Goal: Task Accomplishment & Management: Manage account settings

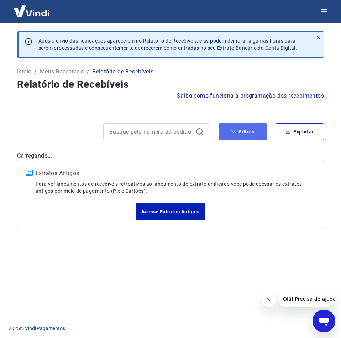
drag, startPoint x: 226, startPoint y: 131, endPoint x: 226, endPoint y: 139, distance: 7.8
click at [226, 131] on button "Filtros" at bounding box center [242, 131] width 48 height 17
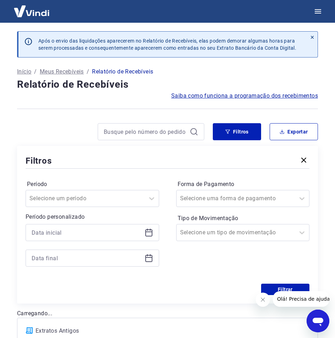
drag, startPoint x: 152, startPoint y: 235, endPoint x: 147, endPoint y: 238, distance: 6.1
click at [152, 235] on icon at bounding box center [148, 233] width 7 height 7
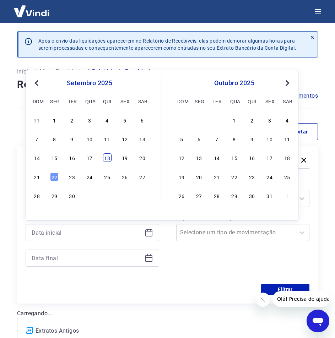
click at [109, 157] on div "18" at bounding box center [107, 158] width 9 height 9
type input "18/09/2025"
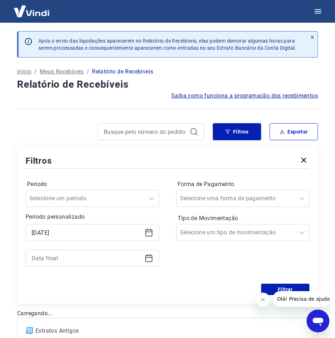
click at [151, 255] on icon at bounding box center [148, 258] width 7 height 7
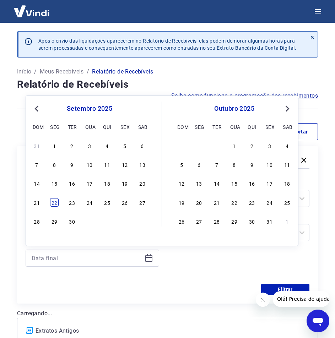
click at [54, 203] on div "22" at bounding box center [54, 202] width 9 height 9
type input "22/09/2025"
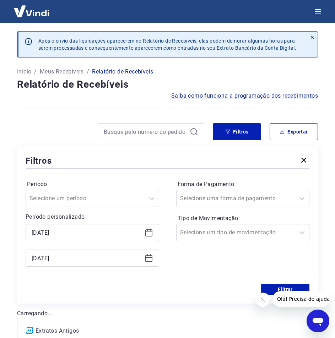
click at [151, 256] on icon at bounding box center [148, 258] width 7 height 7
click at [272, 290] on button "Filtrar" at bounding box center [285, 289] width 48 height 11
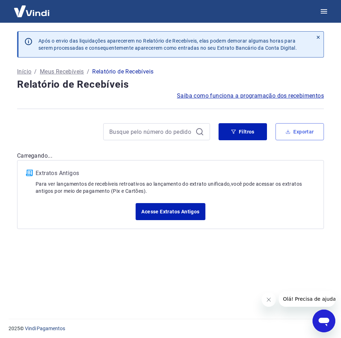
click at [286, 132] on icon "button" at bounding box center [287, 131] width 5 height 5
type input "18/09/2025"
type input "22/09/2025"
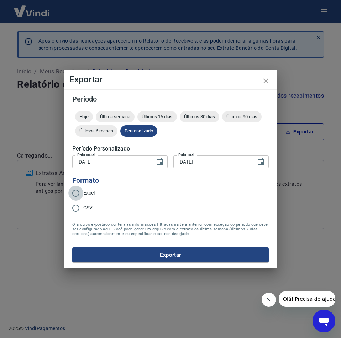
click at [76, 193] on input "Excel" at bounding box center [75, 193] width 15 height 15
radio input "true"
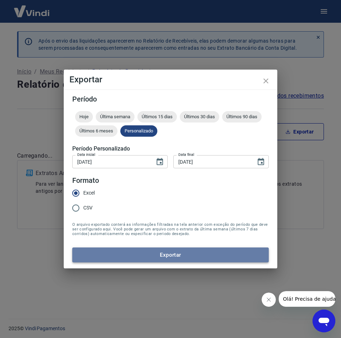
click at [135, 258] on button "Exportar" at bounding box center [170, 255] width 196 height 15
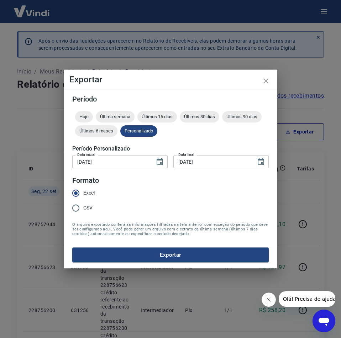
click at [268, 176] on form "Período Hoje Última semana Últimos 15 dias Últimos 30 dias Últimos 90 dias Últi…" at bounding box center [170, 179] width 196 height 167
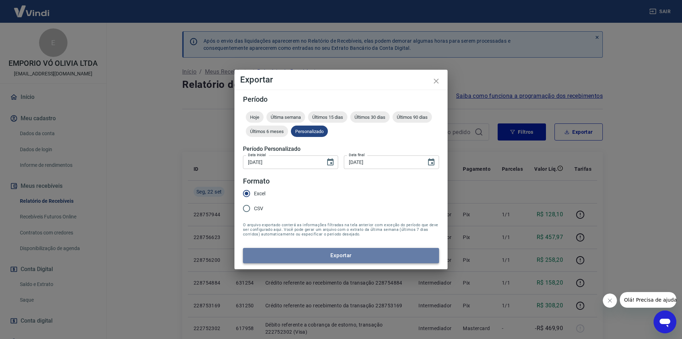
click at [283, 262] on button "Exportar" at bounding box center [341, 255] width 196 height 15
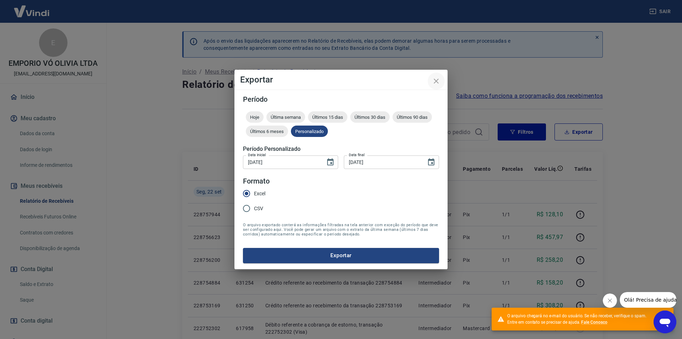
click at [340, 81] on icon "close" at bounding box center [436, 81] width 9 height 9
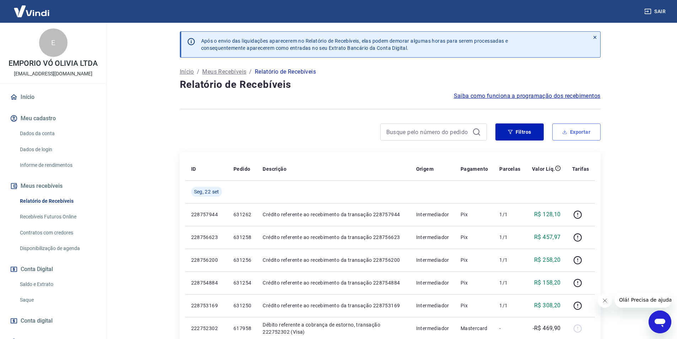
click at [340, 127] on button "Exportar" at bounding box center [576, 131] width 48 height 17
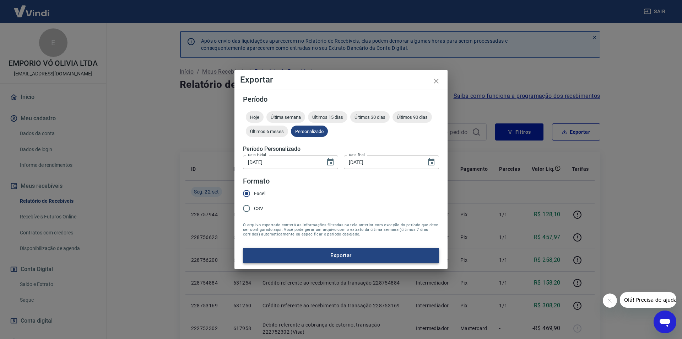
click at [282, 259] on button "Exportar" at bounding box center [341, 255] width 196 height 15
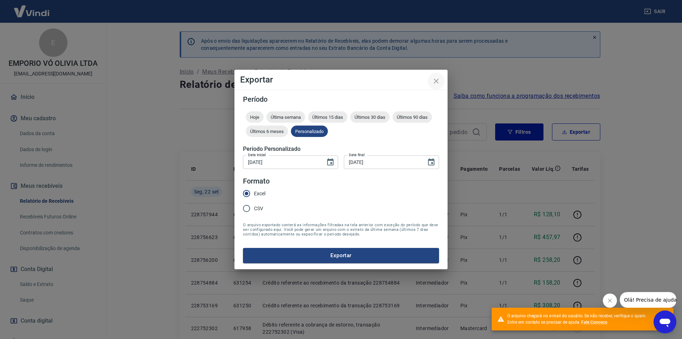
click at [340, 77] on icon "close" at bounding box center [436, 81] width 9 height 9
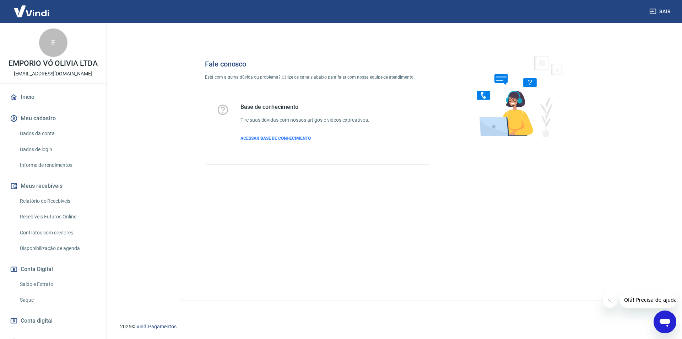
click at [668, 322] on icon "Abrir janela de mensagens" at bounding box center [665, 322] width 11 height 9
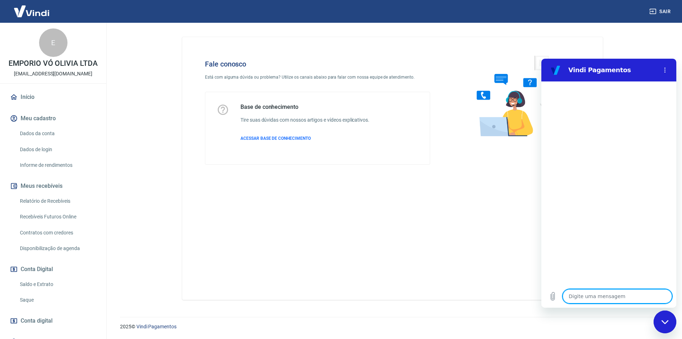
type textarea "V"
type textarea "x"
type textarea "B"
type textarea "x"
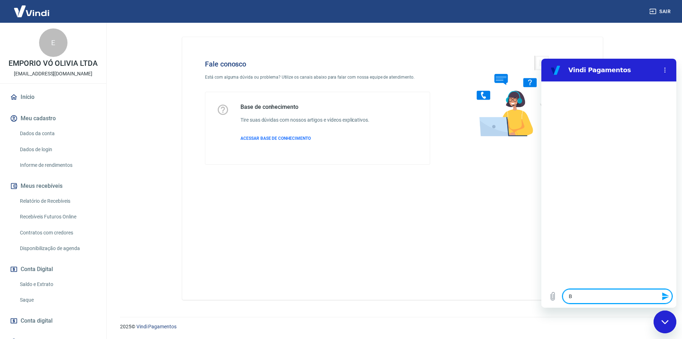
type textarea "Bo"
type textarea "x"
type textarea "Bom"
type textarea "x"
type textarea "Bom"
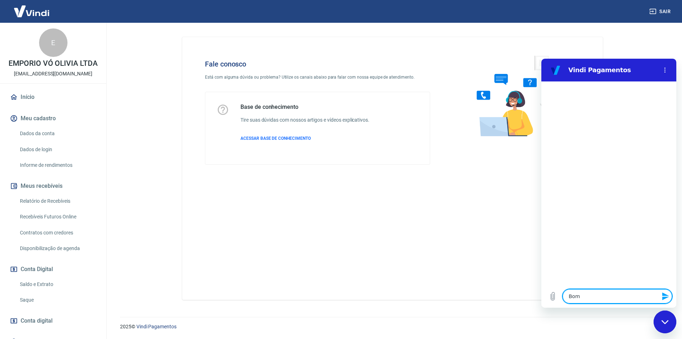
type textarea "x"
type textarea "Bom d"
type textarea "x"
type textarea "Bom di"
type textarea "x"
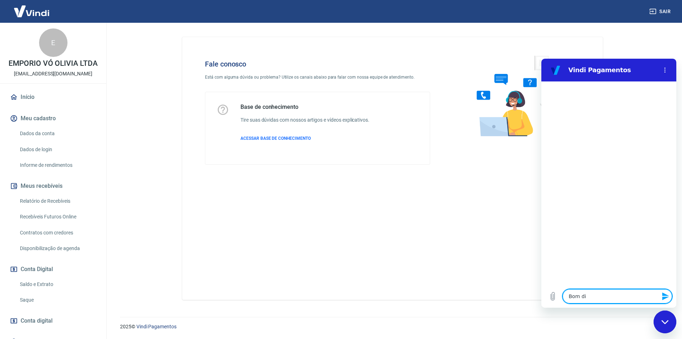
type textarea "Bom dia"
type textarea "x"
type textarea "Bom dia!"
type textarea "x"
type textarea "Bom dia!"
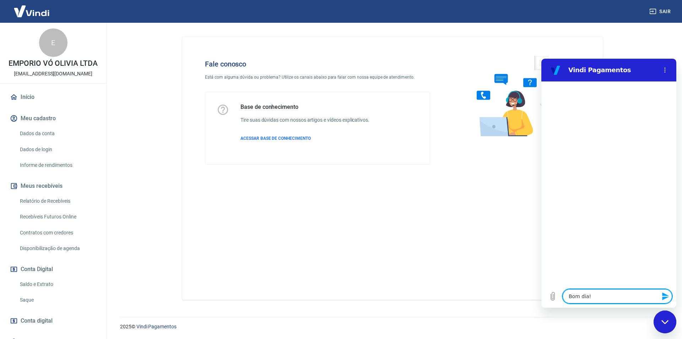
type textarea "x"
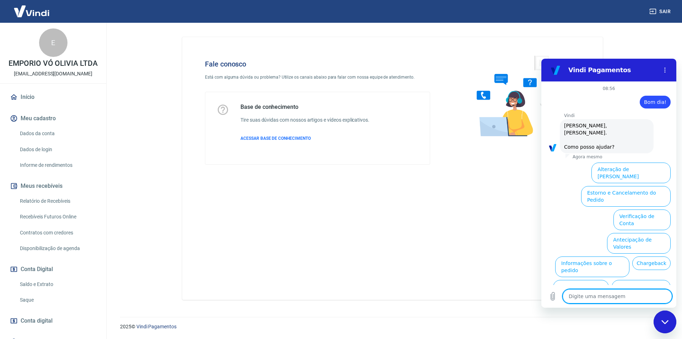
scroll to position [17, 0]
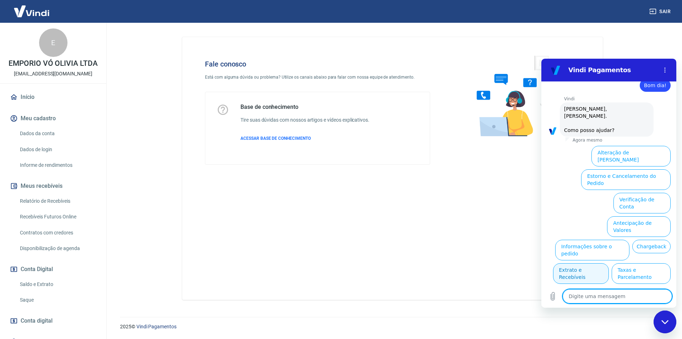
click at [609, 263] on button "Extrato e Recebíveis" at bounding box center [581, 273] width 56 height 21
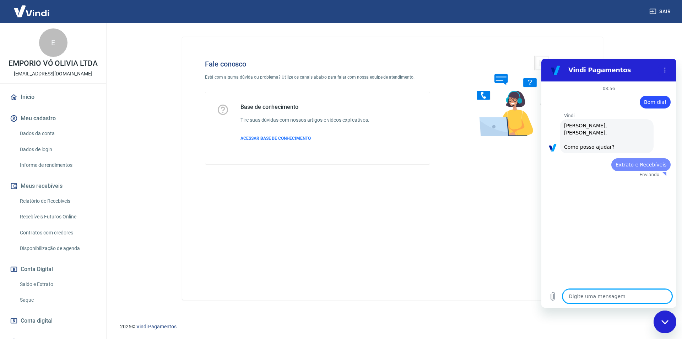
scroll to position [0, 0]
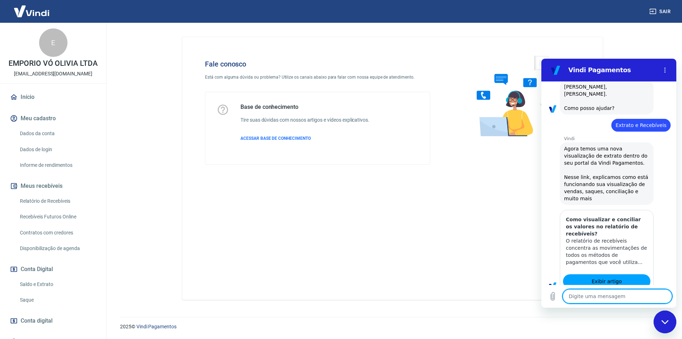
type textarea "x"
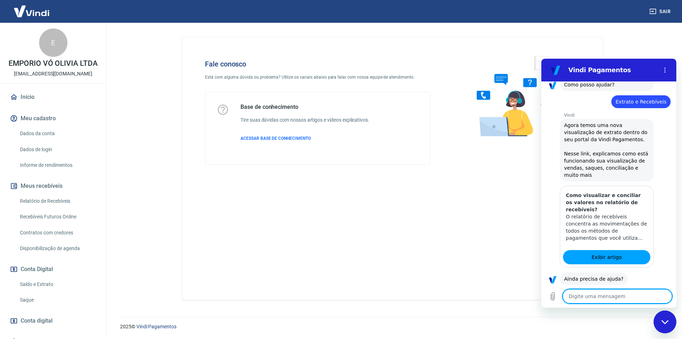
scroll to position [80, 0]
